Goal: Obtain resource: Obtain resource

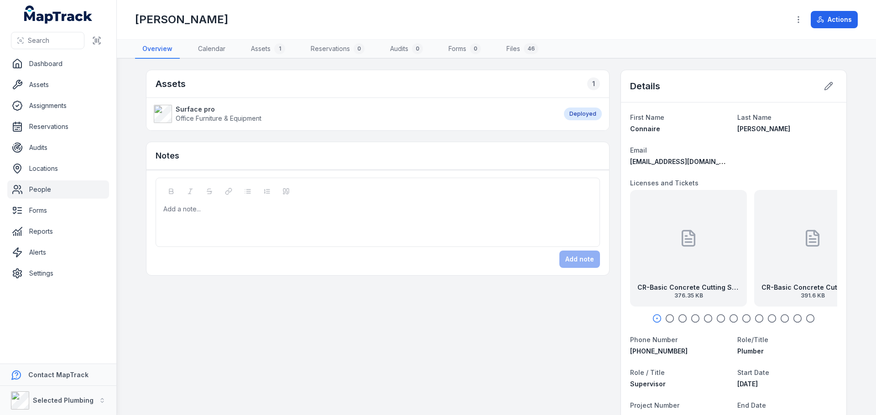
click at [668, 320] on icon "button" at bounding box center [669, 318] width 9 height 9
click at [679, 314] on icon "button" at bounding box center [682, 318] width 9 height 9
click at [705, 259] on div "CR-Plumbing License back exp [DATE] 53.26 KB" at bounding box center [733, 248] width 117 height 117
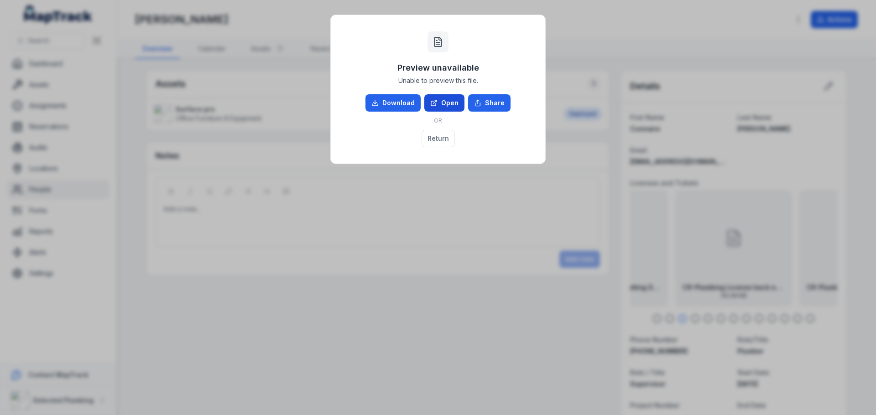
click at [447, 108] on link "Open" at bounding box center [444, 102] width 40 height 17
click at [428, 135] on button "Return" at bounding box center [437, 138] width 33 height 17
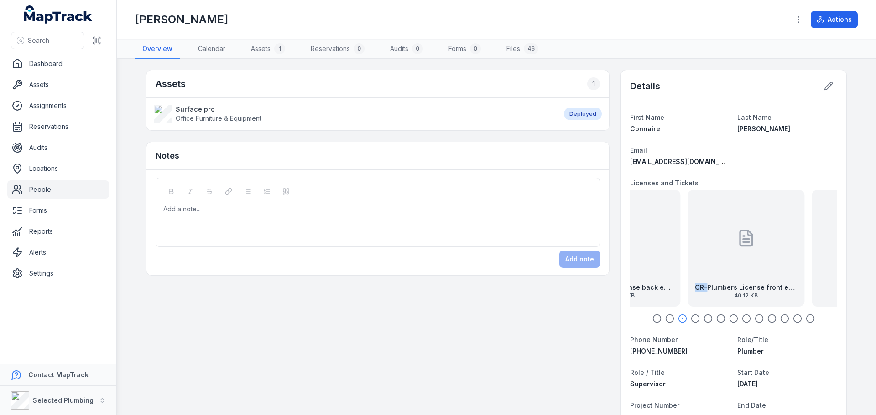
drag, startPoint x: 814, startPoint y: 271, endPoint x: 679, endPoint y: 257, distance: 136.1
click at [687, 258] on div "CR-Plumbers License front exp [DATE] 40.12 KB" at bounding box center [745, 248] width 117 height 117
drag, startPoint x: 718, startPoint y: 259, endPoint x: 673, endPoint y: 263, distance: 44.8
click at [680, 266] on div "CR-Plumbers License front exp [DATE] 40.12 KB" at bounding box center [730, 248] width 117 height 117
click at [728, 263] on div at bounding box center [733, 238] width 18 height 82
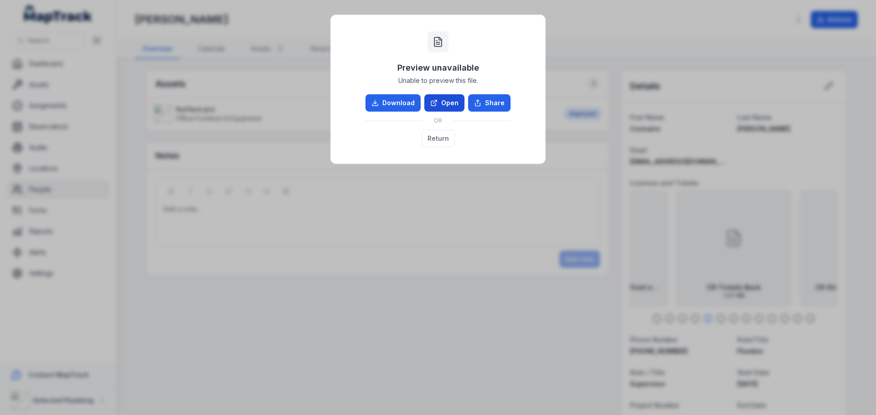
click at [443, 101] on link "Open" at bounding box center [444, 102] width 40 height 17
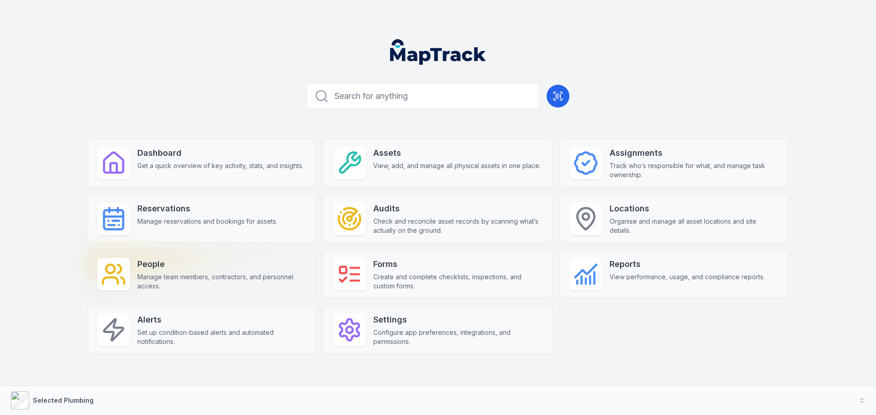
click at [207, 269] on strong "People" at bounding box center [221, 264] width 169 height 13
